Goal: Information Seeking & Learning: Learn about a topic

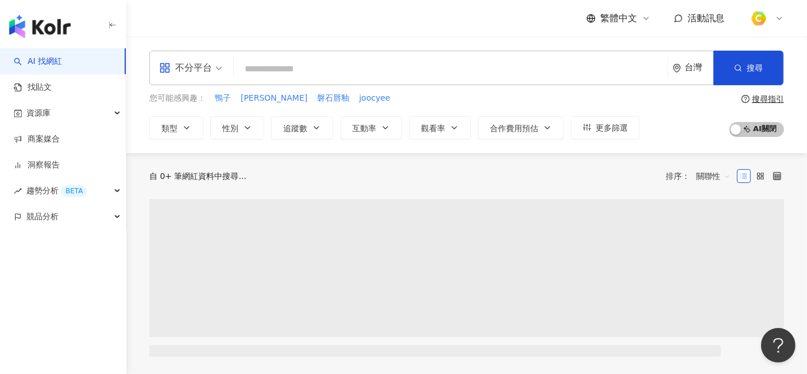
click at [386, 68] on input "search" at bounding box center [450, 69] width 425 height 22
type input "**********"
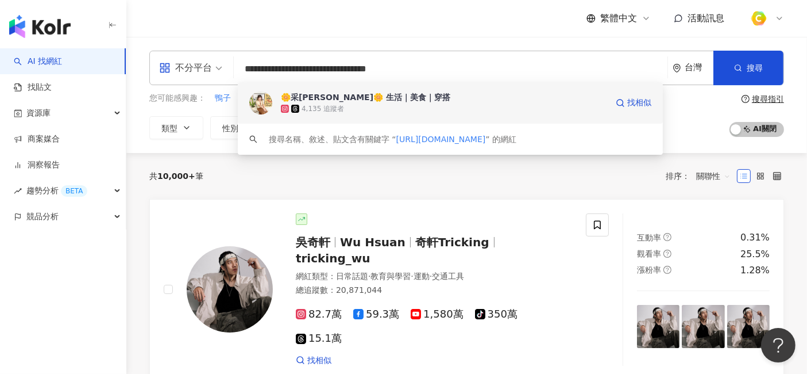
click at [364, 99] on div "🌼采[PERSON_NAME]🌼 生活｜美食｜穿搭" at bounding box center [366, 96] width 170 height 11
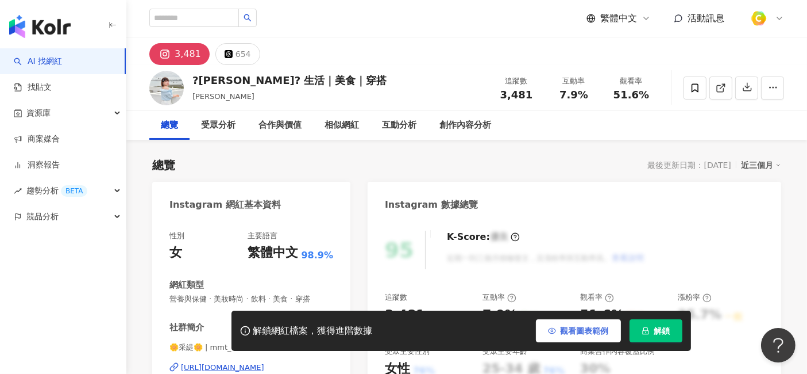
click at [578, 329] on span "觀看圖表範例" at bounding box center [585, 330] width 48 height 9
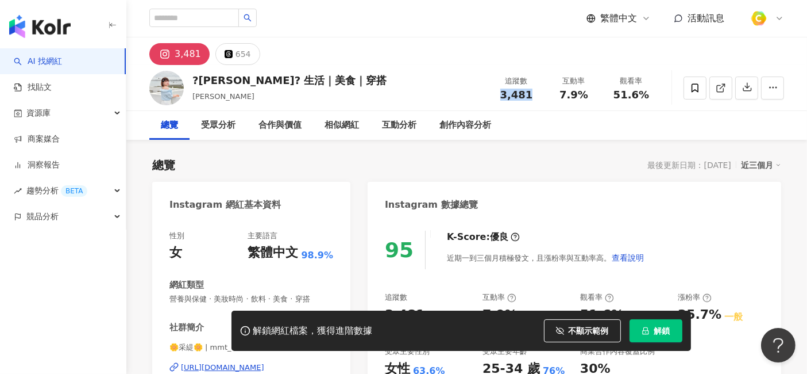
drag, startPoint x: 503, startPoint y: 91, endPoint x: 535, endPoint y: 96, distance: 31.9
click at [535, 96] on div "3,481" at bounding box center [517, 94] width 44 height 11
copy span "3,481"
drag, startPoint x: 562, startPoint y: 94, endPoint x: 588, endPoint y: 93, distance: 25.9
click at [588, 93] on div "7.9%" at bounding box center [574, 94] width 44 height 11
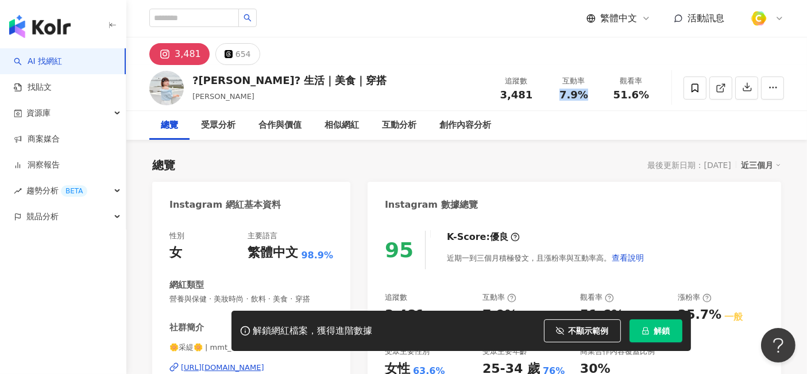
copy span "7.9%"
drag, startPoint x: 617, startPoint y: 91, endPoint x: 659, endPoint y: 91, distance: 42.0
click at [659, 91] on div "觀看率 51.6%" at bounding box center [631, 87] width 57 height 25
copy span "51.6%"
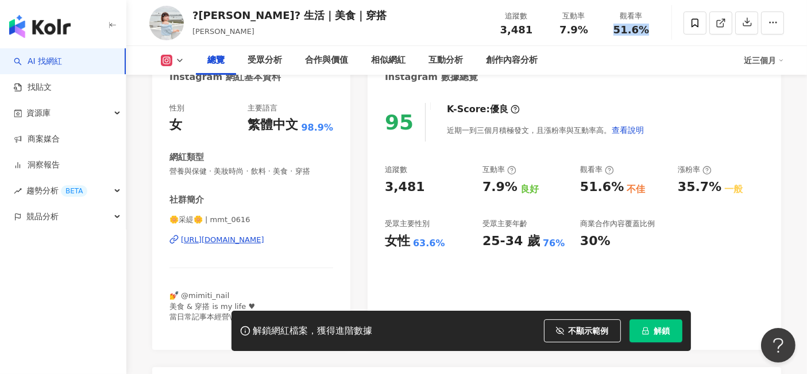
click at [241, 237] on div "[URL][DOMAIN_NAME]" at bounding box center [222, 239] width 83 height 10
